Goal: Information Seeking & Learning: Stay updated

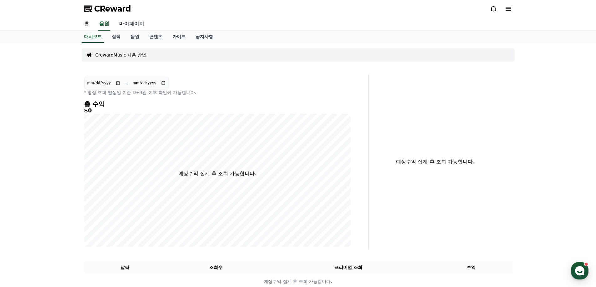
click at [126, 23] on link "마이페이지" at bounding box center [131, 24] width 35 height 13
select select "**********"
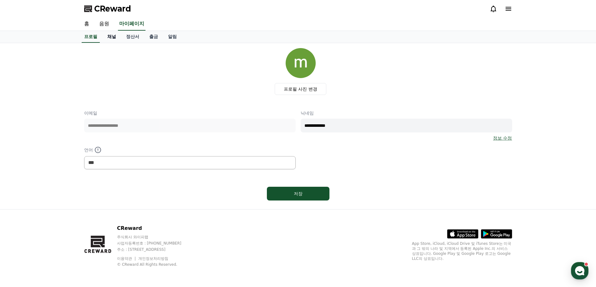
click at [111, 38] on link "채널" at bounding box center [111, 37] width 19 height 12
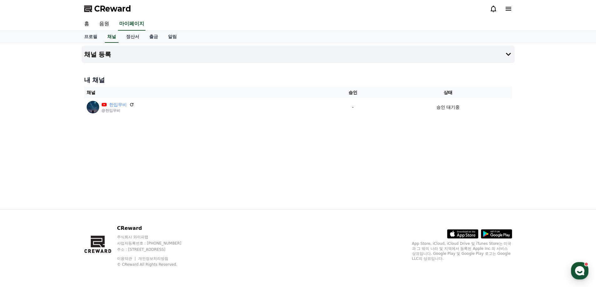
click at [495, 9] on icon at bounding box center [493, 9] width 8 height 8
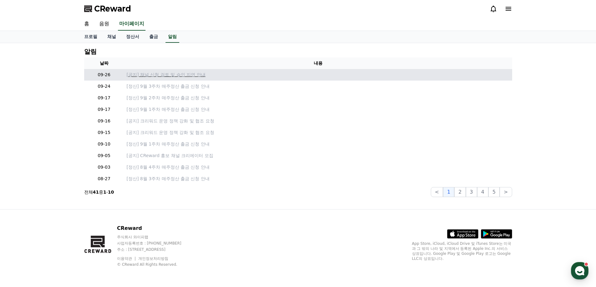
click at [190, 74] on p "[공지] 채널 신청 검토 및 승인 지연 안내" at bounding box center [318, 75] width 383 height 7
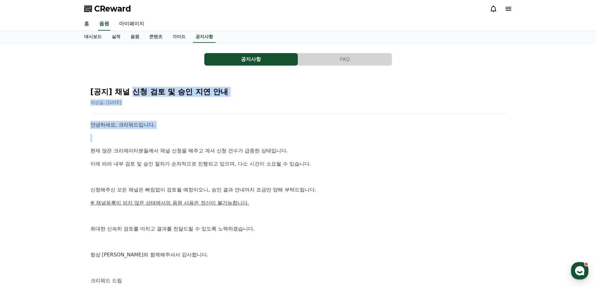
drag, startPoint x: 137, startPoint y: 92, endPoint x: 241, endPoint y: 129, distance: 111.3
click at [241, 129] on div "[공지] 채널 신청 검토 및 승인 지연 안내 작성일: [DATE] 안녕하세요, 크리워드입니다. 현재 많은 크리에이터분들께서 채널 신청을 해주고…" at bounding box center [298, 193] width 418 height 225
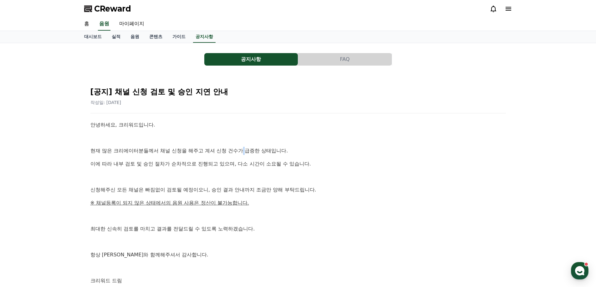
drag, startPoint x: 245, startPoint y: 153, endPoint x: 248, endPoint y: 159, distance: 6.9
click at [244, 153] on p "현재 많은 크리에이터분들께서 채널 신청을 해주고 계셔 신청 건수가 급증한 상태입니다." at bounding box center [297, 151] width 415 height 8
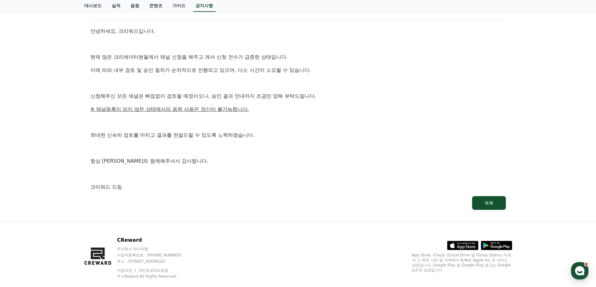
click at [257, 131] on div "안녕하세요, 크리워드입니다. 현재 많은 크리에이터분들께서 채널 신청을 해주고 계셔 신청 건수가 급증한 상태입니다. 이에 따라 내부 검토 및 승…" at bounding box center [297, 109] width 415 height 164
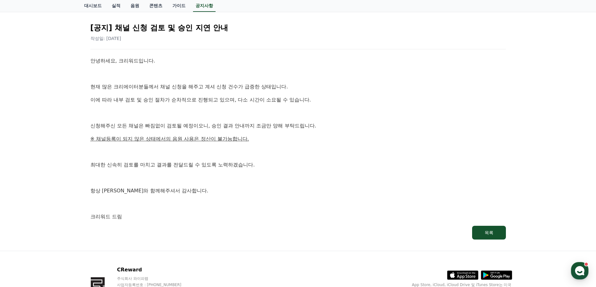
scroll to position [63, 0]
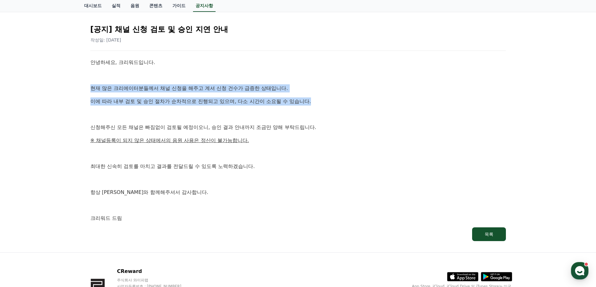
drag, startPoint x: 91, startPoint y: 91, endPoint x: 315, endPoint y: 101, distance: 224.5
click at [315, 101] on div "안녕하세요, 크리워드입니다. 현재 많은 크리에이터분들께서 채널 신청을 해주고 계셔 신청 건수가 급증한 상태입니다. 이에 따라 내부 검토 및 승…" at bounding box center [297, 140] width 415 height 164
click at [315, 101] on p "이에 따라 내부 검토 및 승인 절차가 순차적으로 진행되고 있으며, 다소 시간이 소요될 수 있습니다." at bounding box center [297, 102] width 415 height 8
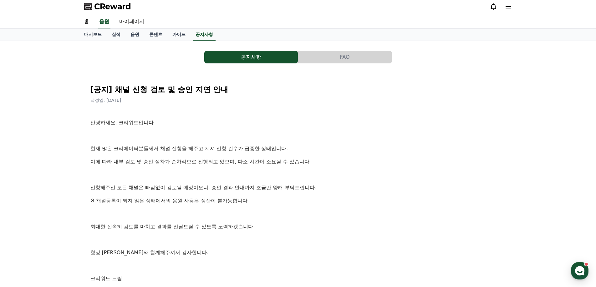
scroll to position [0, 0]
